Goal: Check status: Check status

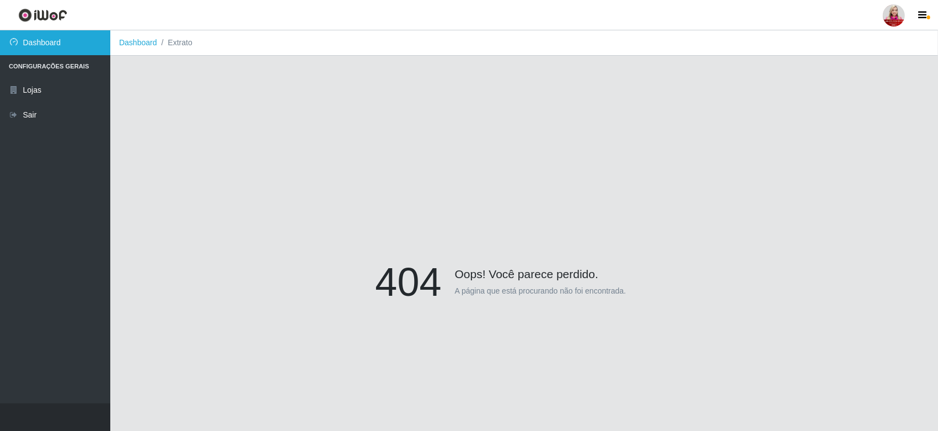
click at [29, 45] on link "Dashboard" at bounding box center [55, 42] width 110 height 25
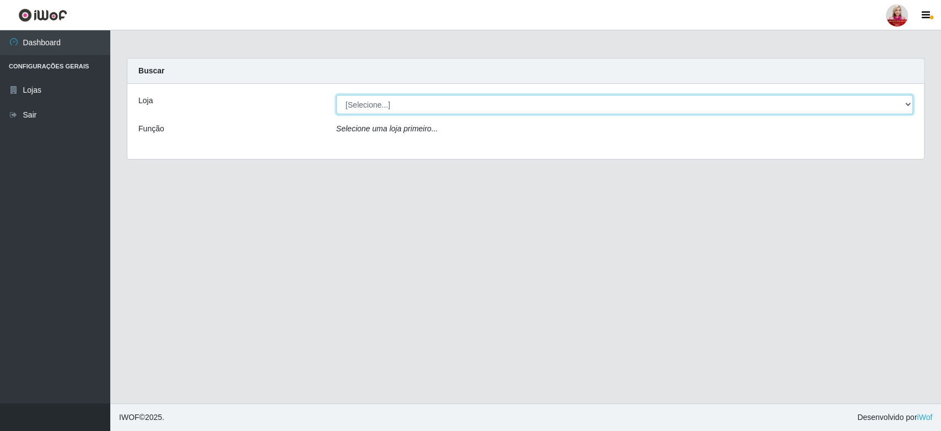
click at [364, 102] on select "[Selecione...] Queiroz [GEOGRAPHIC_DATA] - [GEOGRAPHIC_DATA] [PERSON_NAME][GEOG…" at bounding box center [624, 104] width 577 height 19
click at [336, 95] on select "[Selecione...] Queiroz [GEOGRAPHIC_DATA] - [GEOGRAPHIC_DATA] [PERSON_NAME][GEOG…" at bounding box center [624, 104] width 577 height 19
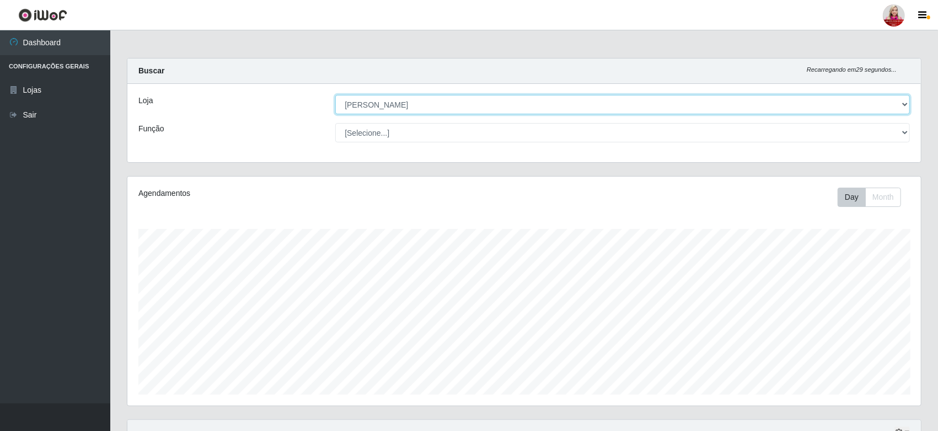
scroll to position [228, 793]
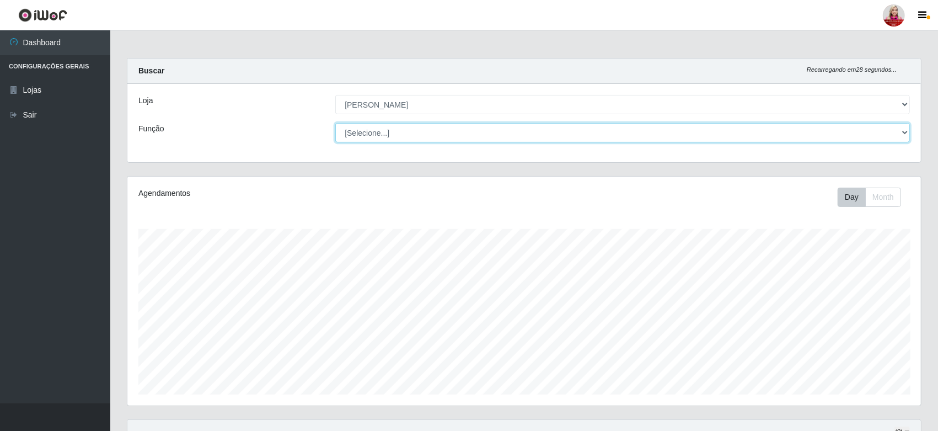
drag, startPoint x: 390, startPoint y: 131, endPoint x: 396, endPoint y: 131, distance: 6.6
click at [396, 131] on select "[Selecione...] Embalador Embalador + Embalador ++ Repositor Repositor + Reposit…" at bounding box center [622, 132] width 574 height 19
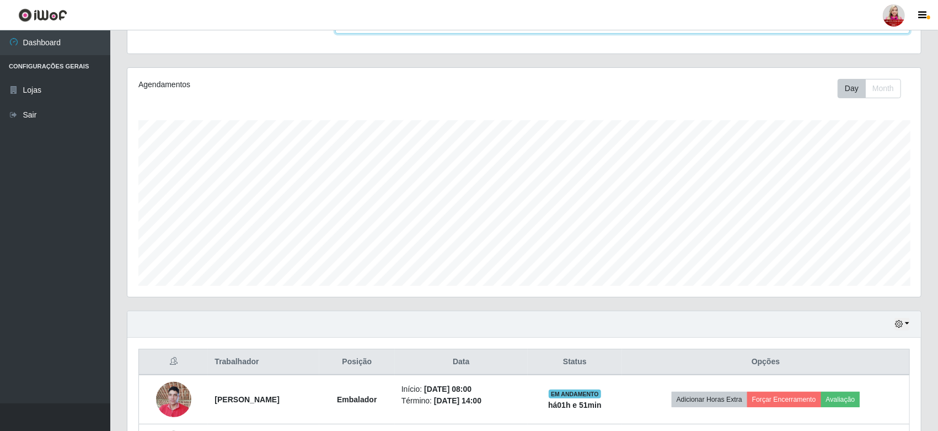
scroll to position [300, 0]
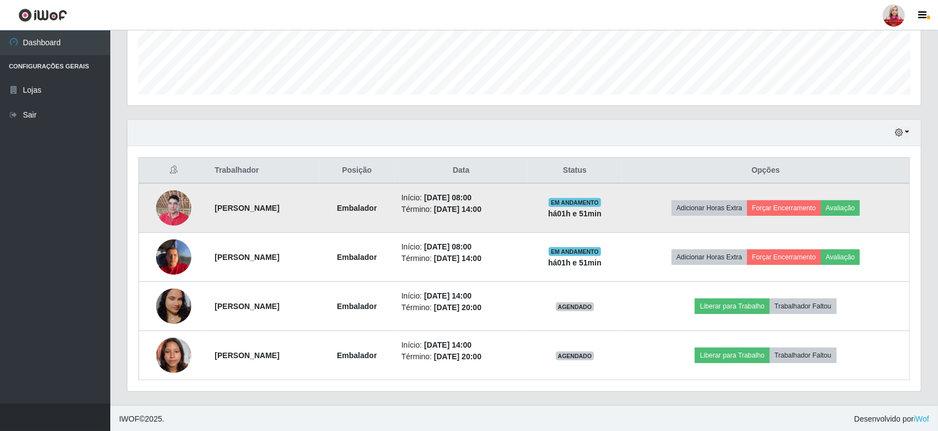
click at [170, 211] on img at bounding box center [173, 207] width 35 height 47
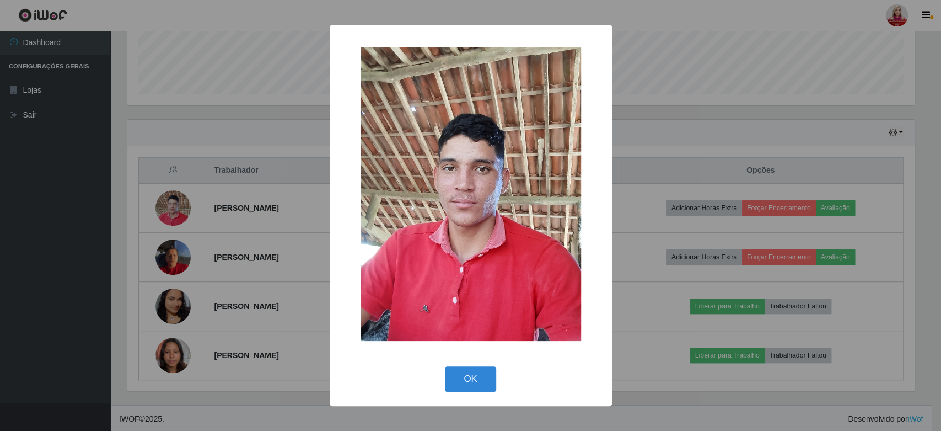
click at [170, 211] on div "× OK Cancel" at bounding box center [470, 215] width 941 height 431
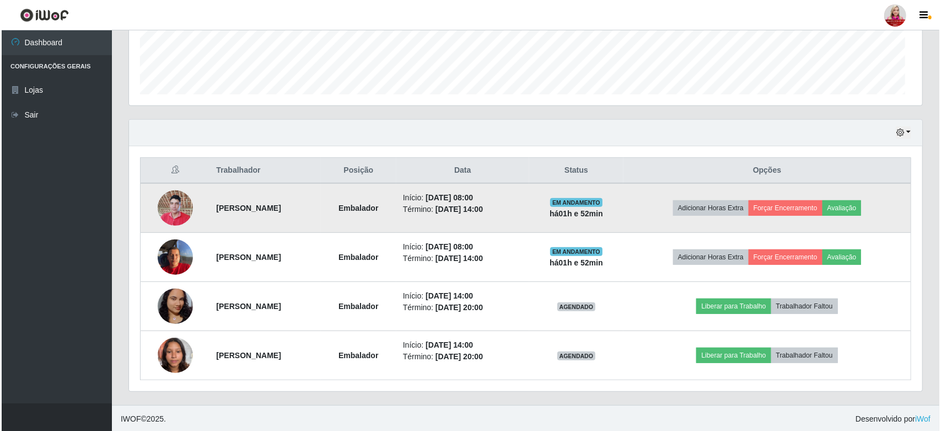
scroll to position [228, 793]
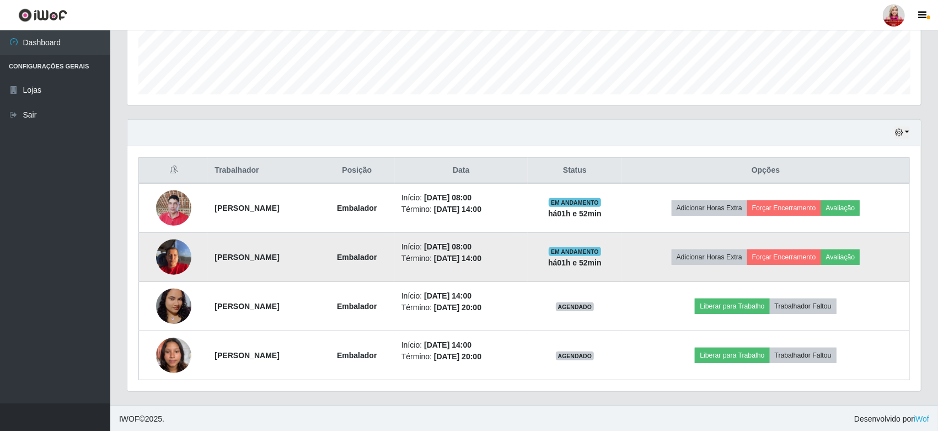
click at [174, 256] on img at bounding box center [173, 256] width 35 height 47
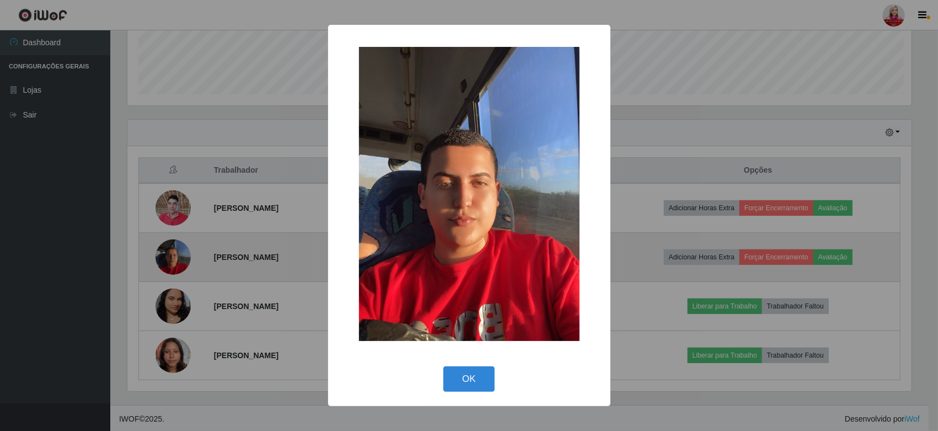
scroll to position [228, 787]
click at [174, 256] on div "× OK Cancel" at bounding box center [470, 215] width 941 height 431
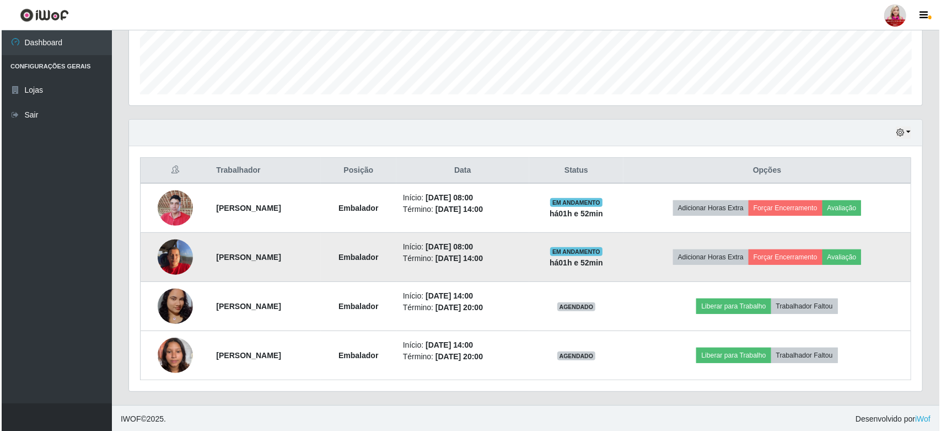
scroll to position [228, 793]
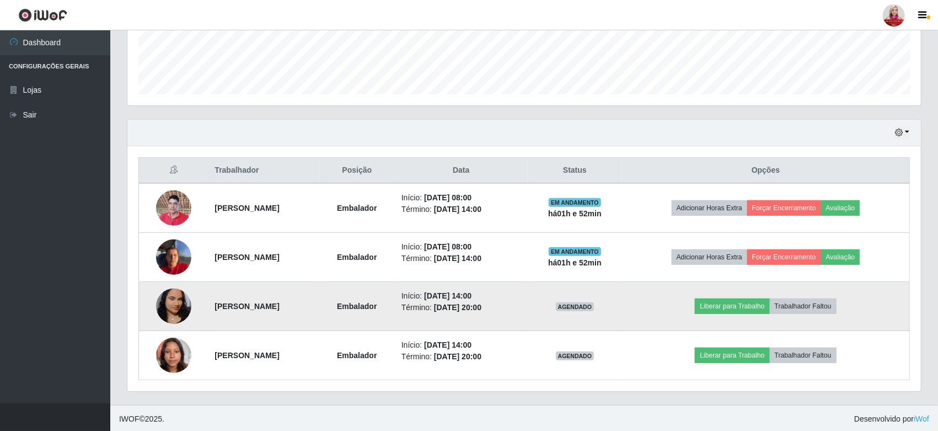
click at [168, 299] on img at bounding box center [173, 306] width 35 height 78
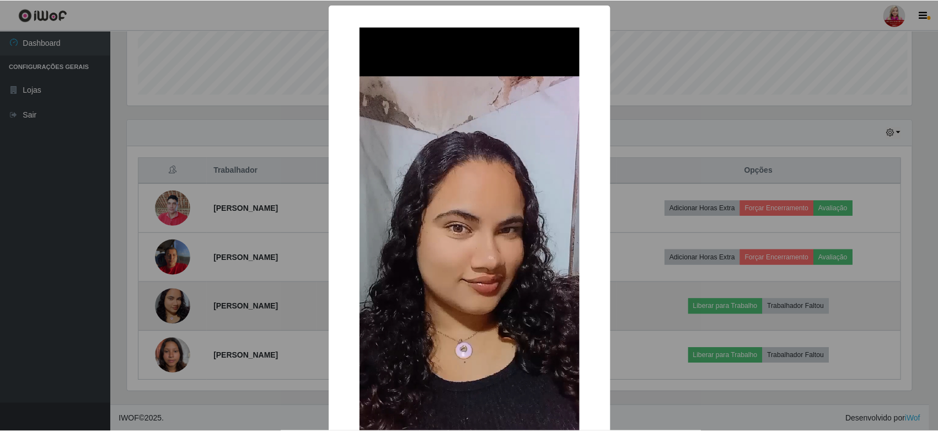
scroll to position [228, 787]
click at [168, 299] on div "× OK Cancel" at bounding box center [470, 215] width 941 height 431
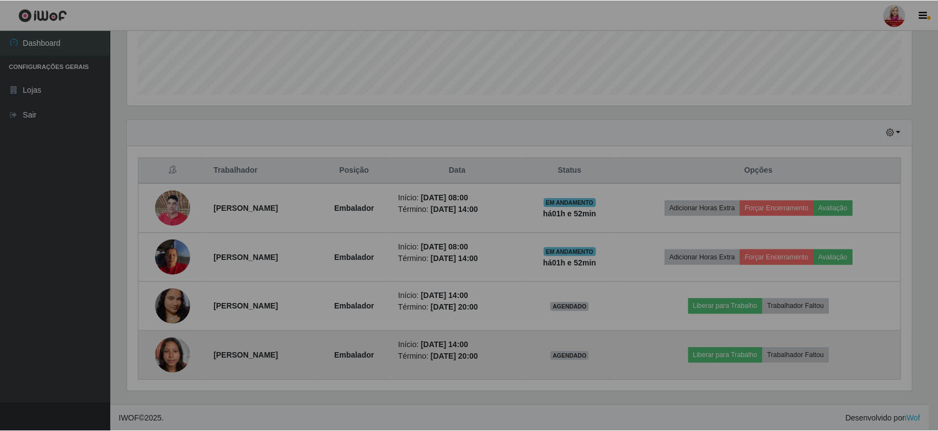
scroll to position [228, 793]
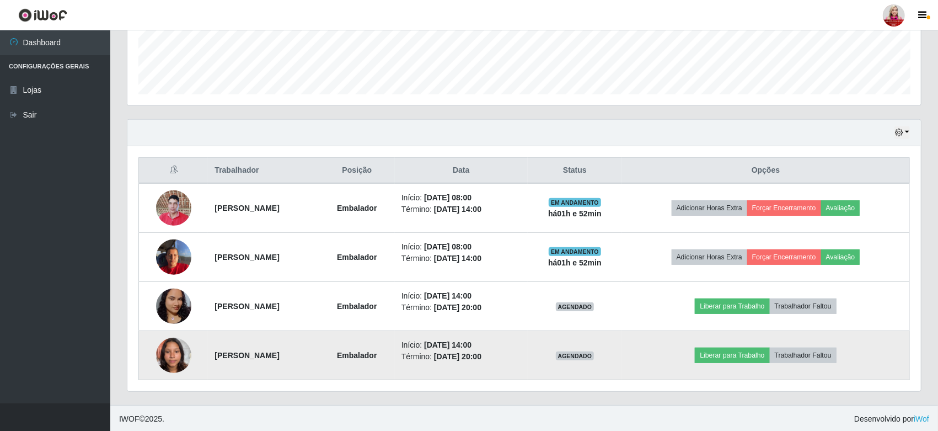
click at [161, 343] on img at bounding box center [173, 354] width 35 height 47
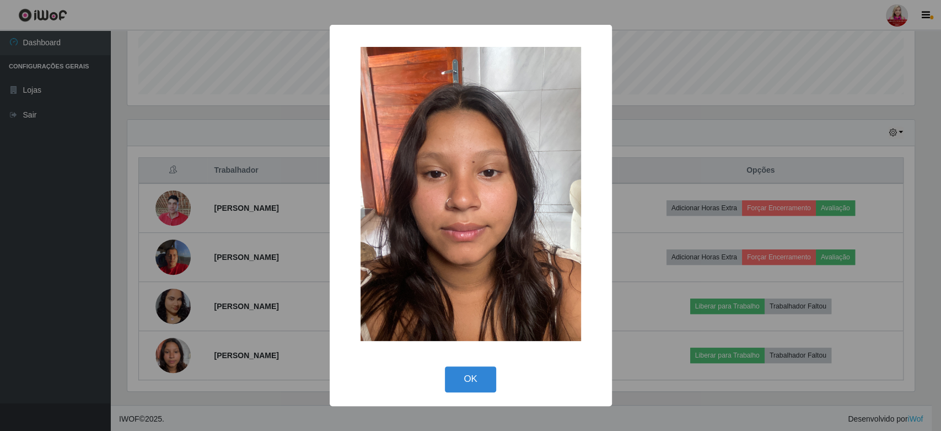
click at [144, 341] on div "× OK Cancel" at bounding box center [470, 215] width 941 height 431
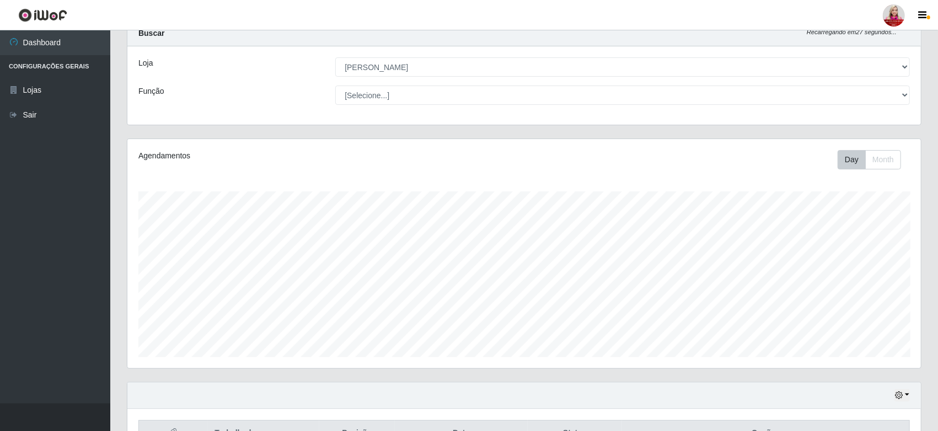
scroll to position [0, 0]
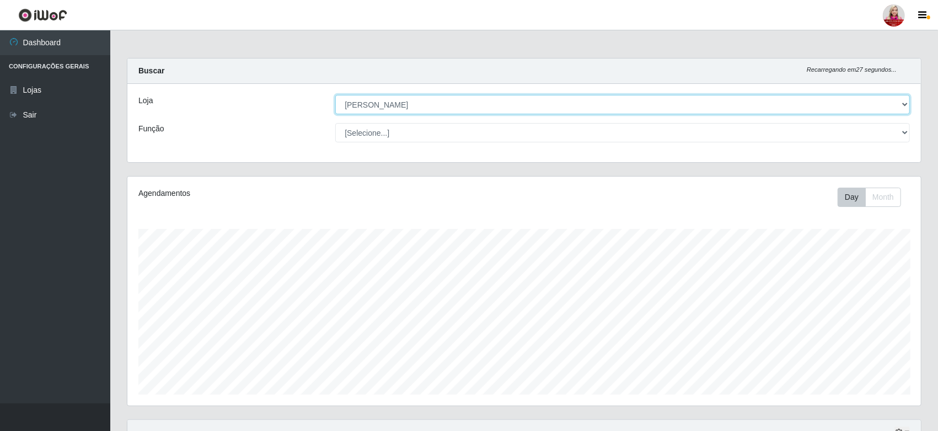
click at [449, 108] on select "[Selecione...] Queiroz [GEOGRAPHIC_DATA] - [GEOGRAPHIC_DATA] [PERSON_NAME][GEOG…" at bounding box center [622, 104] width 574 height 19
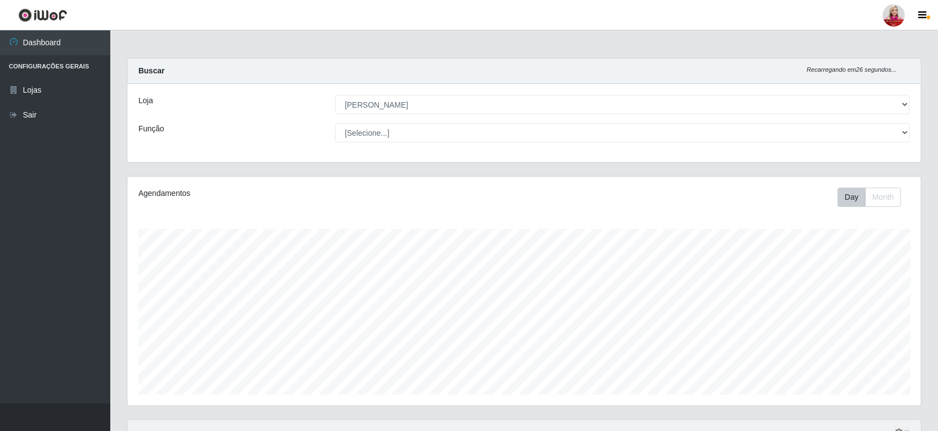
click at [478, 93] on div "Loja [Selecione...] Queiroz [GEOGRAPHIC_DATA] - [GEOGRAPHIC_DATA] [PERSON_NAME]…" at bounding box center [523, 123] width 793 height 78
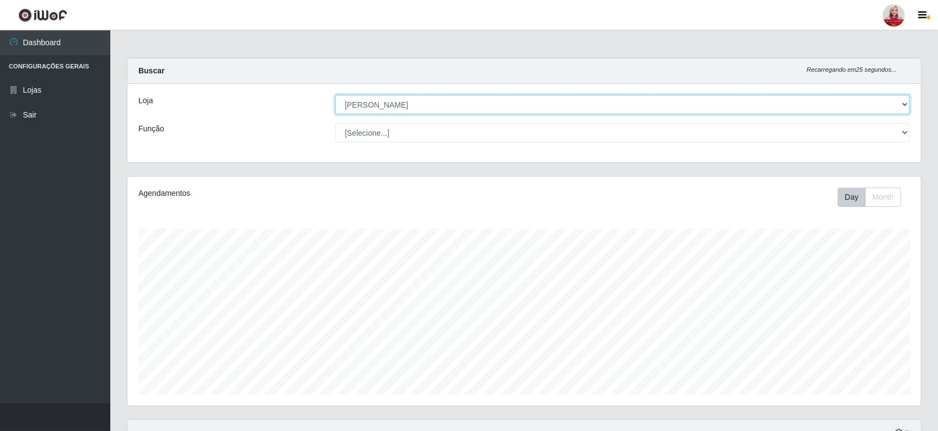
click at [483, 102] on select "[Selecione...] Queiroz [GEOGRAPHIC_DATA] - [GEOGRAPHIC_DATA] [PERSON_NAME][GEOG…" at bounding box center [622, 104] width 574 height 19
click at [335, 95] on select "[Selecione...] Queiroz [GEOGRAPHIC_DATA] - [GEOGRAPHIC_DATA] [PERSON_NAME][GEOG…" at bounding box center [622, 104] width 574 height 19
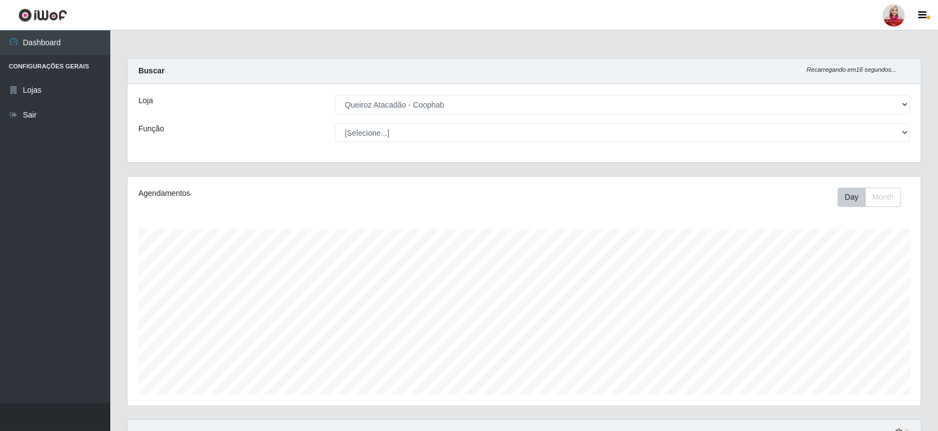
click at [464, 154] on div "Loja [Selecione...] Queiroz [GEOGRAPHIC_DATA] - [GEOGRAPHIC_DATA] [PERSON_NAME]…" at bounding box center [523, 123] width 793 height 78
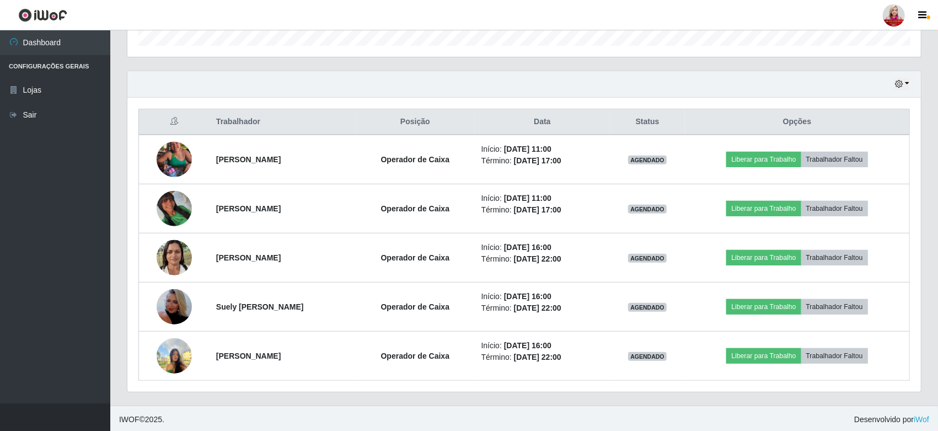
scroll to position [349, 0]
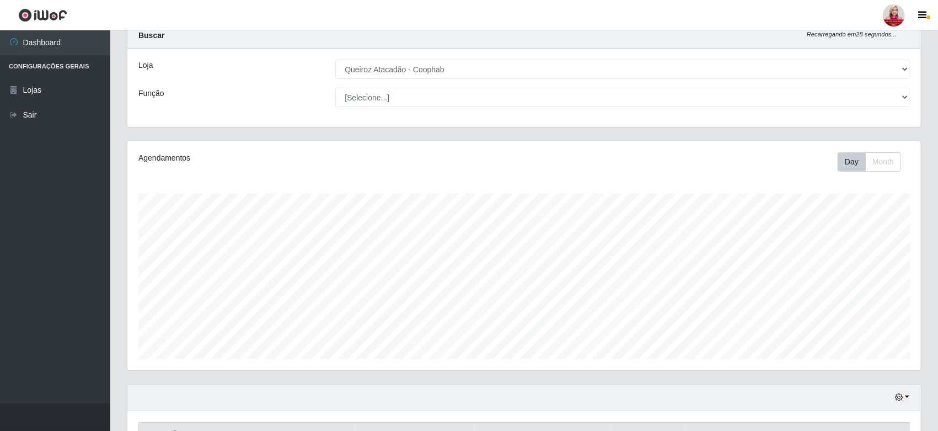
click at [931, 57] on div "Carregando... Buscar Recarregando em 28 segundos... Loja [Selecione...] Queiroz…" at bounding box center [524, 371] width 828 height 696
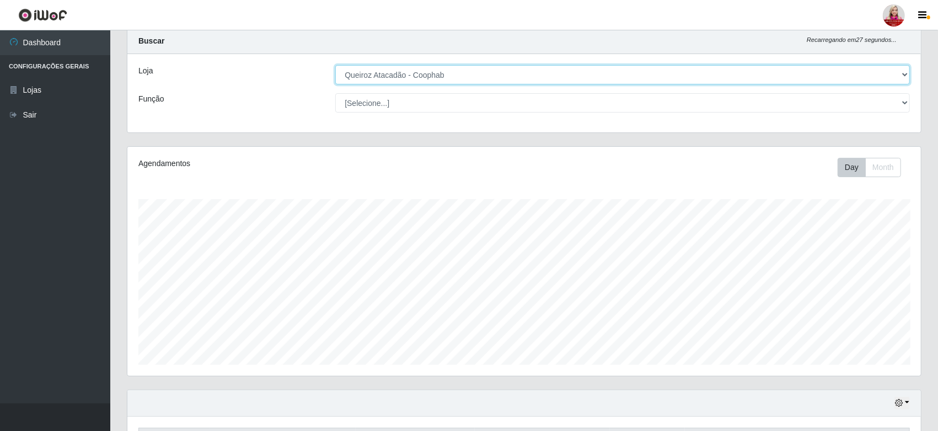
click at [438, 83] on select "[Selecione...] Queiroz [GEOGRAPHIC_DATA] - [GEOGRAPHIC_DATA] [PERSON_NAME][GEOG…" at bounding box center [622, 74] width 574 height 19
select select "464"
click at [335, 65] on select "[Selecione...] Queiroz [GEOGRAPHIC_DATA] - [GEOGRAPHIC_DATA] [PERSON_NAME][GEOG…" at bounding box center [622, 74] width 574 height 19
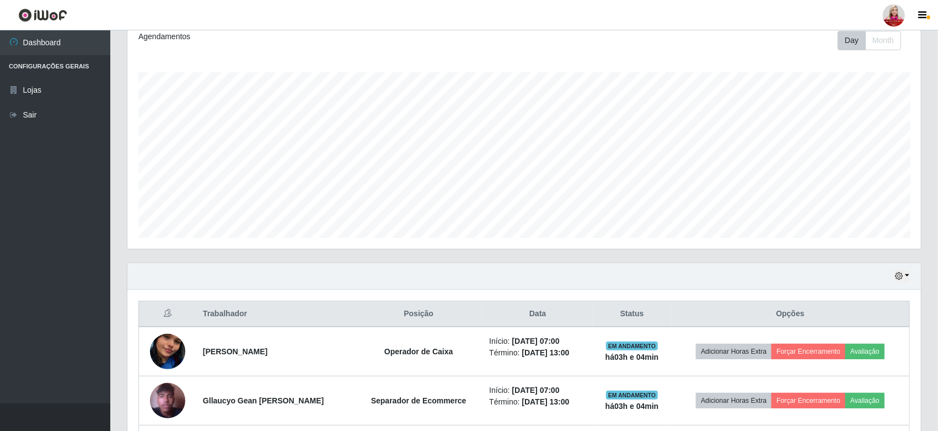
scroll to position [0, 0]
